Goal: Transaction & Acquisition: Purchase product/service

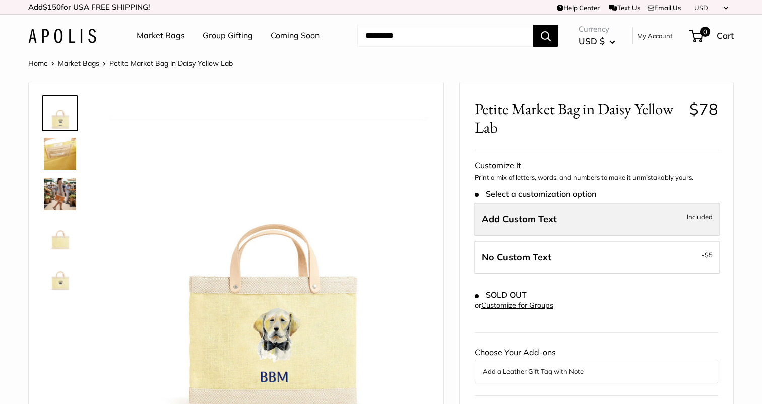
click at [546, 229] on label "Add Custom Text Included" at bounding box center [597, 219] width 246 height 33
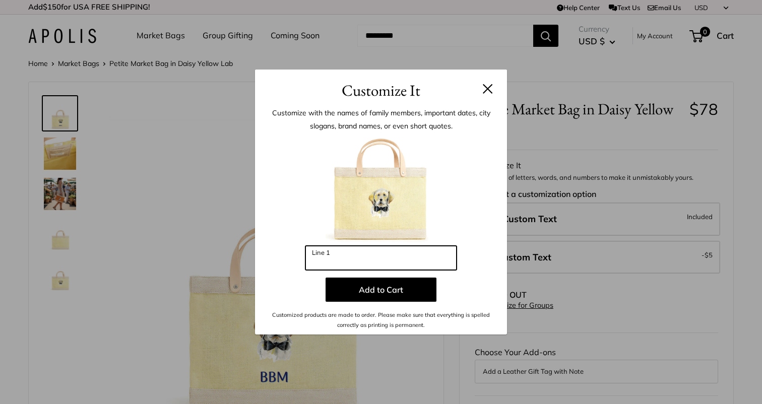
click at [344, 251] on input "Line 1" at bounding box center [380, 258] width 151 height 24
type input "***"
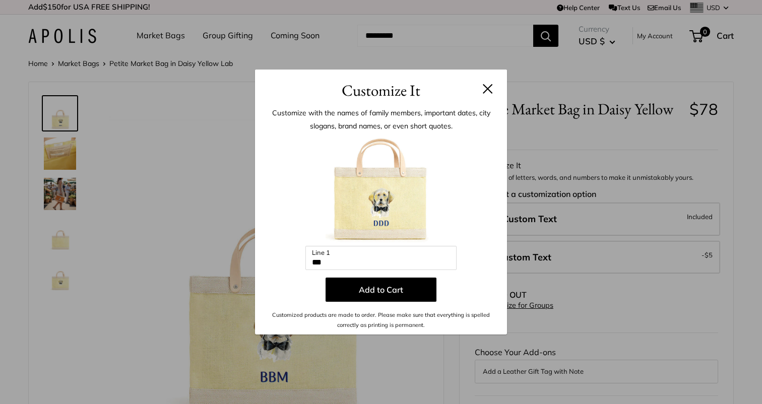
click at [487, 84] on button at bounding box center [488, 89] width 10 height 10
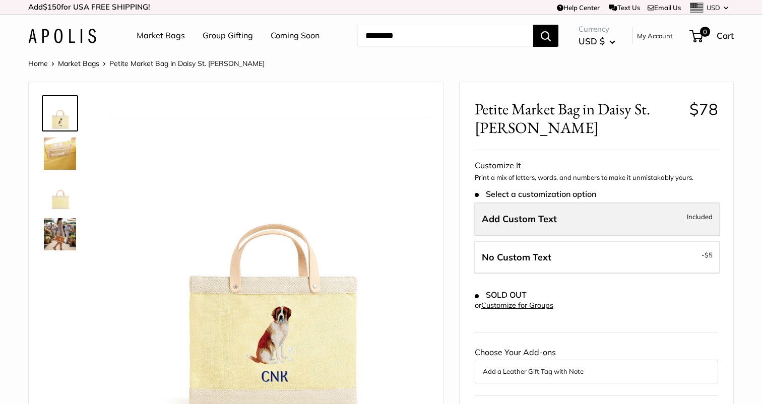
click at [553, 220] on span "Add Custom Text" at bounding box center [519, 219] width 75 height 12
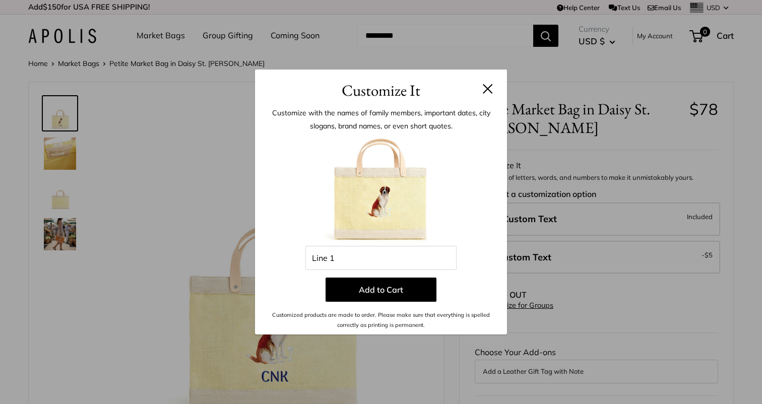
click at [422, 241] on img at bounding box center [381, 190] width 111 height 111
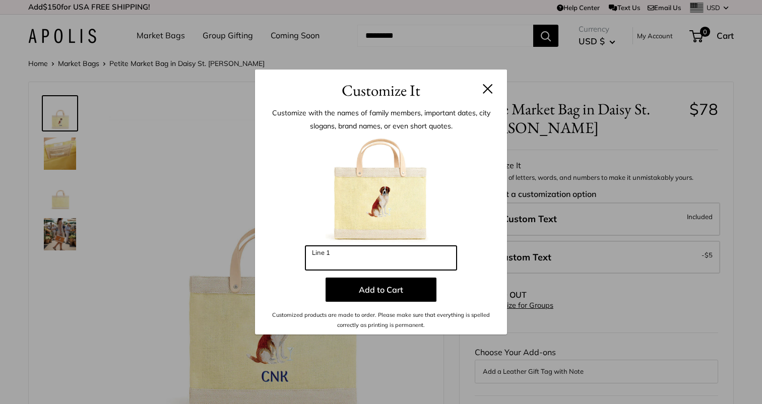
click at [416, 258] on input "Line 1" at bounding box center [380, 258] width 151 height 24
type input "***"
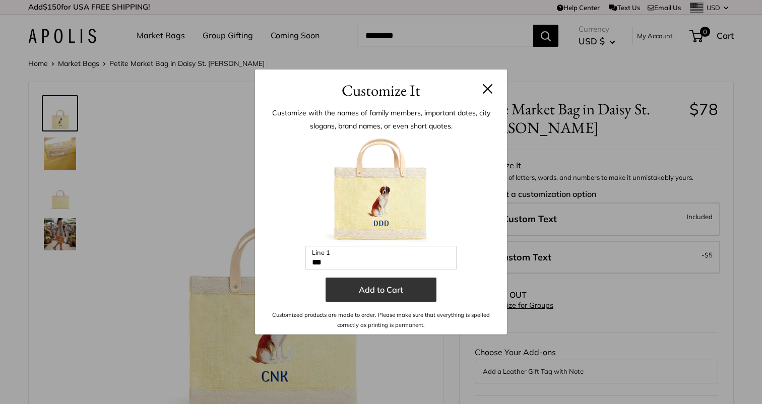
click at [392, 290] on button "Add to Cart" at bounding box center [381, 290] width 111 height 24
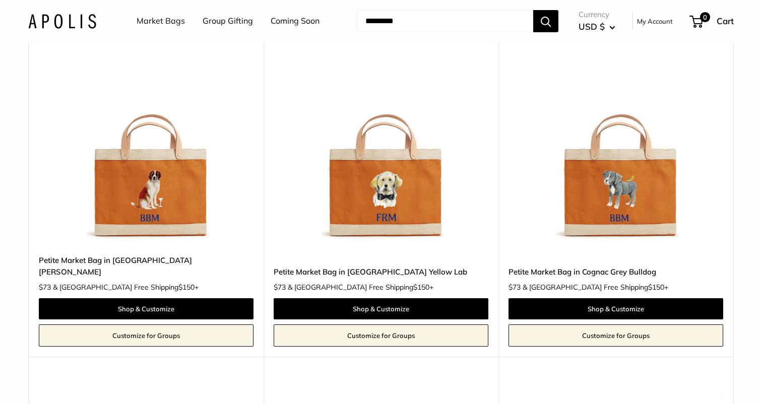
scroll to position [805, 0]
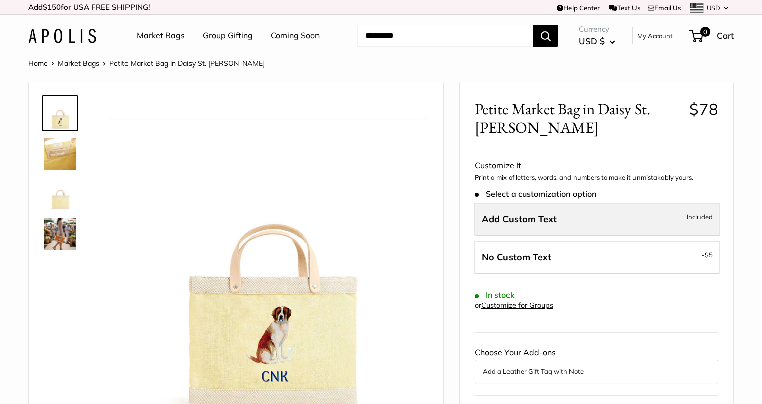
click at [523, 234] on label "Add Custom Text Included" at bounding box center [597, 219] width 246 height 33
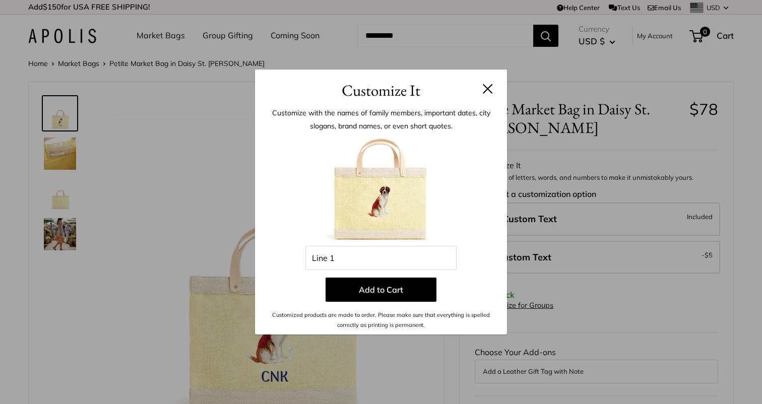
click at [487, 50] on div "Customize It Customize with the names of family members, important dates, city …" at bounding box center [381, 202] width 762 height 404
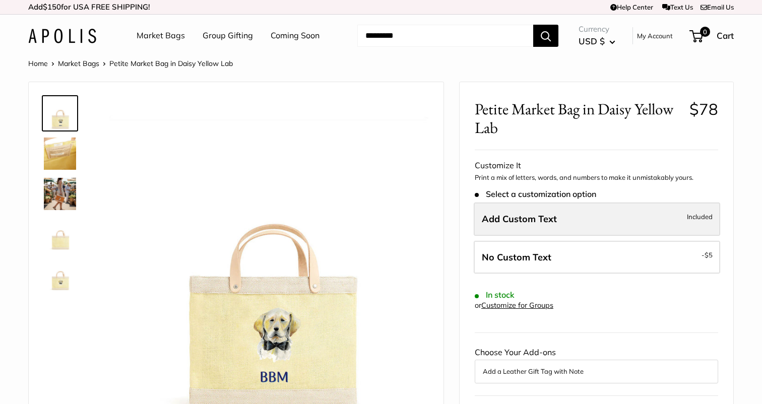
click at [536, 225] on label "Add Custom Text Included" at bounding box center [597, 219] width 246 height 33
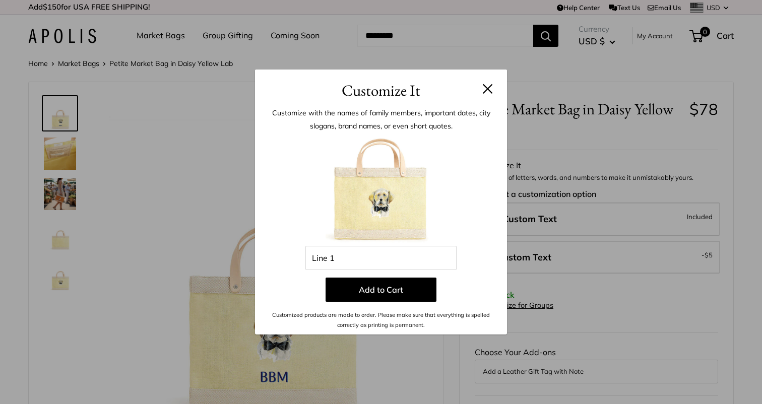
click at [486, 86] on button at bounding box center [488, 89] width 10 height 10
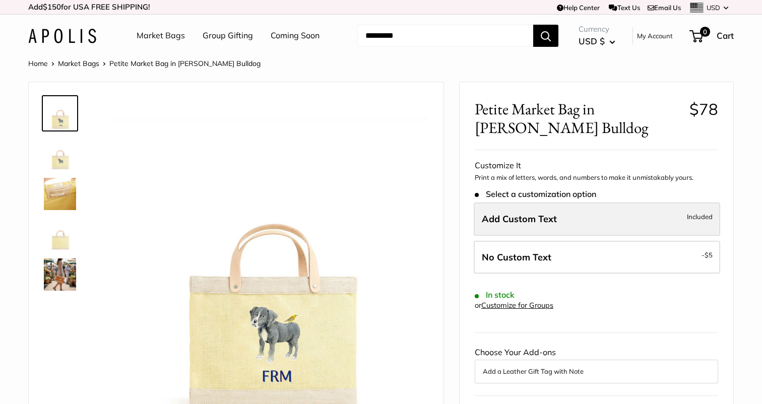
click at [524, 219] on span "Add Custom Text" at bounding box center [519, 219] width 75 height 12
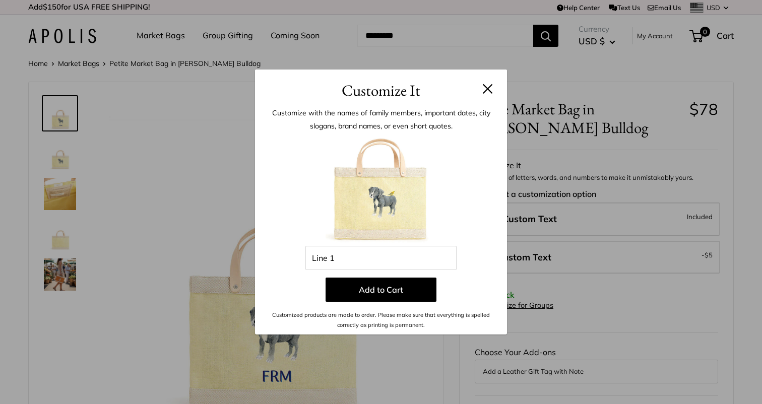
click at [490, 89] on button at bounding box center [488, 89] width 10 height 10
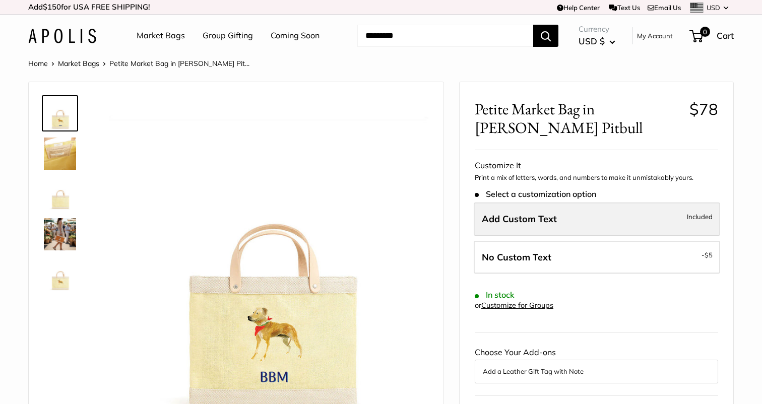
click at [546, 229] on label "Add Custom Text Included" at bounding box center [597, 219] width 246 height 33
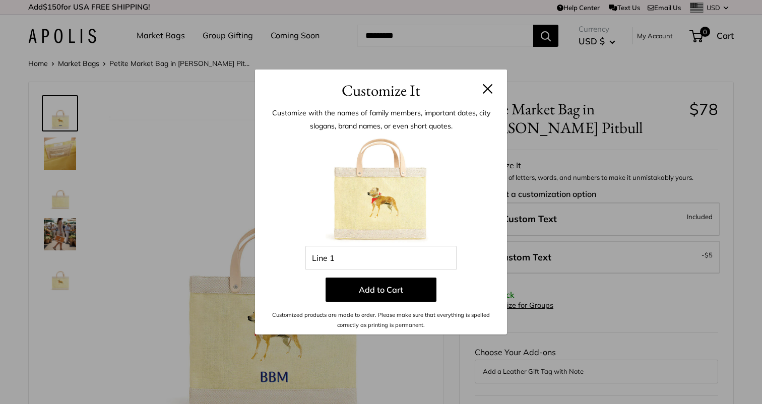
click at [447, 57] on div "Customize It Customize with the names of family members, important dates, city …" at bounding box center [381, 202] width 762 height 404
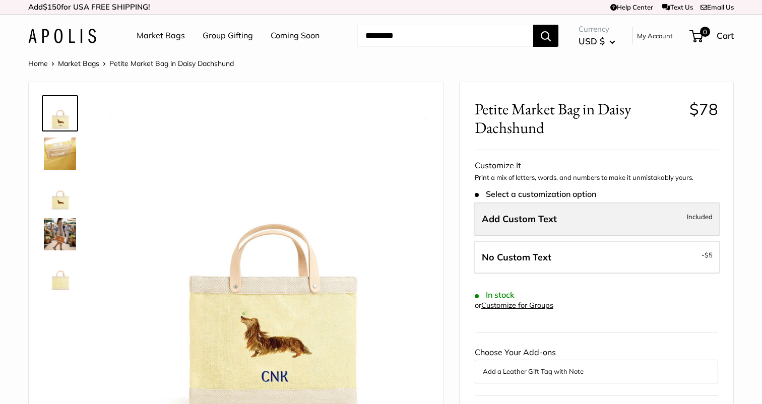
click at [537, 217] on span "Add Custom Text" at bounding box center [519, 219] width 75 height 12
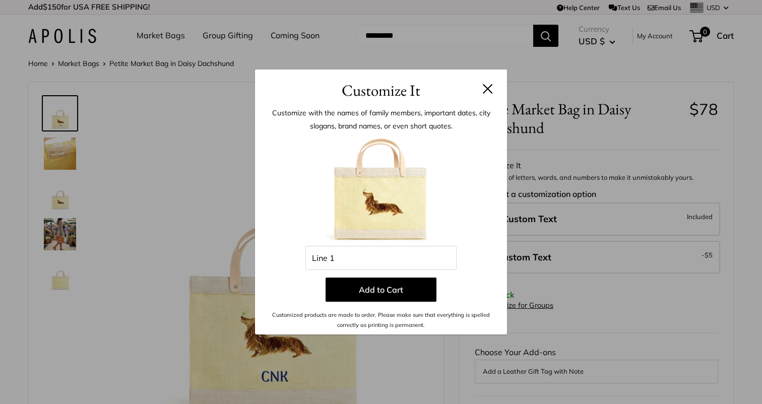
click at [490, 96] on h3 "Customize It" at bounding box center [381, 91] width 222 height 24
click at [488, 81] on h3 "Customize It" at bounding box center [381, 91] width 222 height 24
click at [485, 83] on h3 "Customize It" at bounding box center [381, 91] width 222 height 24
click at [489, 90] on button at bounding box center [488, 89] width 10 height 10
